Goal: Download file/media

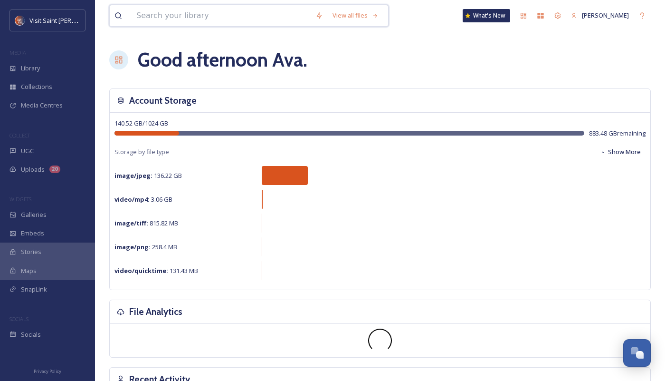
click at [194, 18] on input at bounding box center [221, 15] width 179 height 21
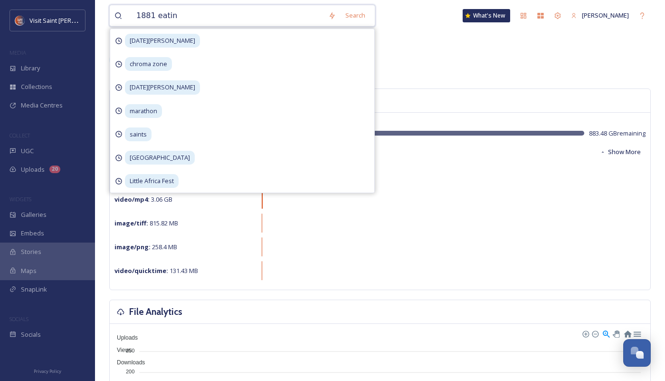
type input "1881 eating"
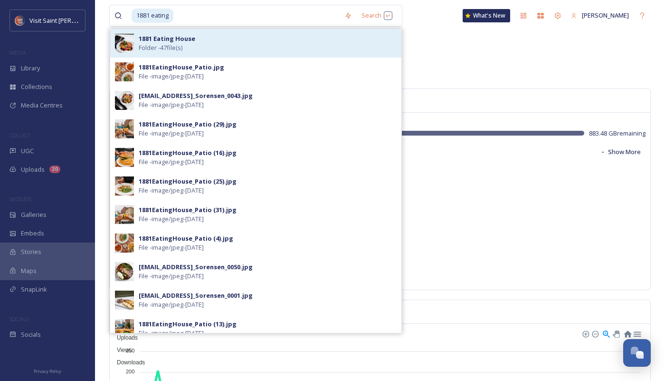
click at [215, 48] on div "1881 Eating House Folder - 47 file(s)" at bounding box center [268, 43] width 258 height 18
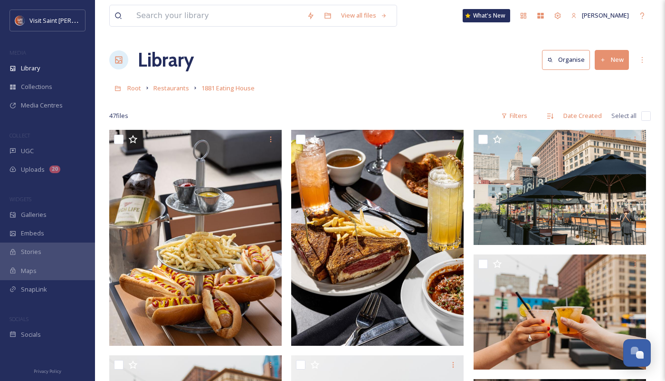
click at [436, 60] on div "Library Organise New" at bounding box center [380, 60] width 542 height 29
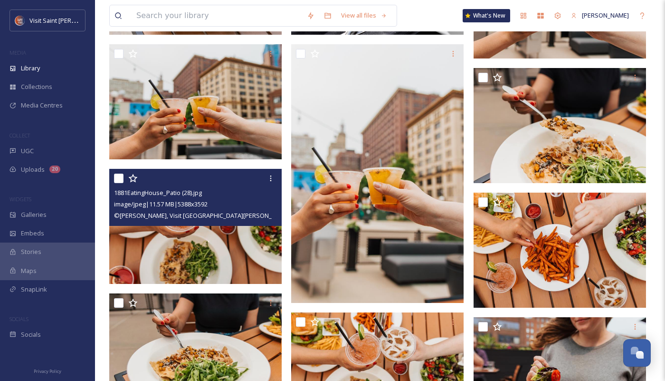
scroll to position [238, 0]
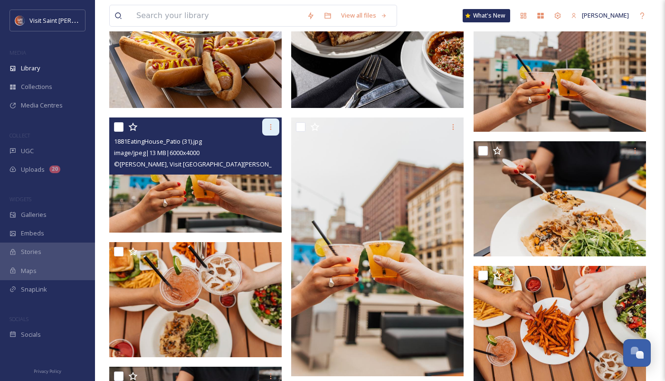
click at [270, 127] on icon at bounding box center [270, 127] width 1 height 6
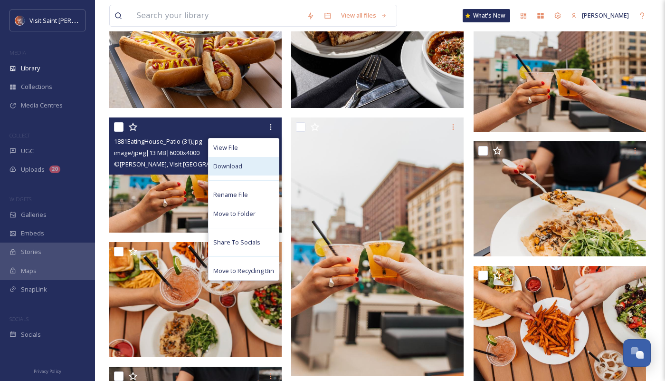
click at [262, 163] on div "Download" at bounding box center [244, 166] width 70 height 19
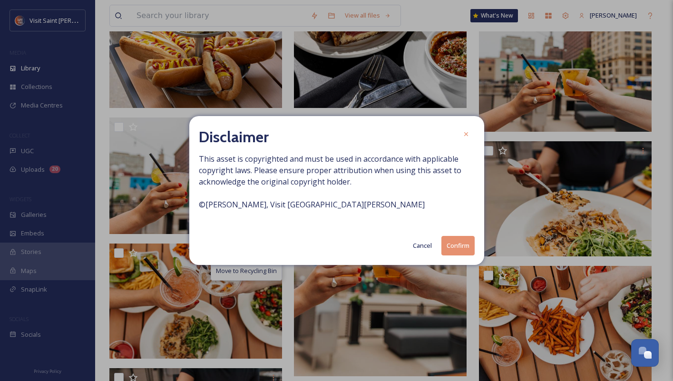
click at [450, 245] on button "Confirm" at bounding box center [457, 245] width 33 height 19
